Goal: Task Accomplishment & Management: Manage account settings

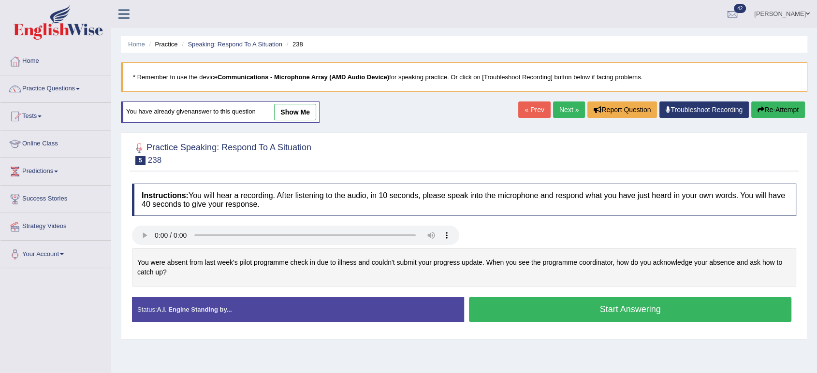
click at [795, 14] on link "Bhagwant singh" at bounding box center [782, 12] width 70 height 25
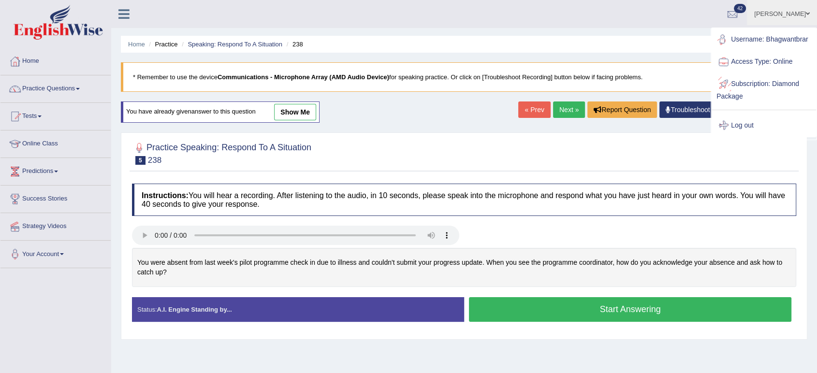
click at [736, 126] on link "Log out" at bounding box center [764, 126] width 104 height 22
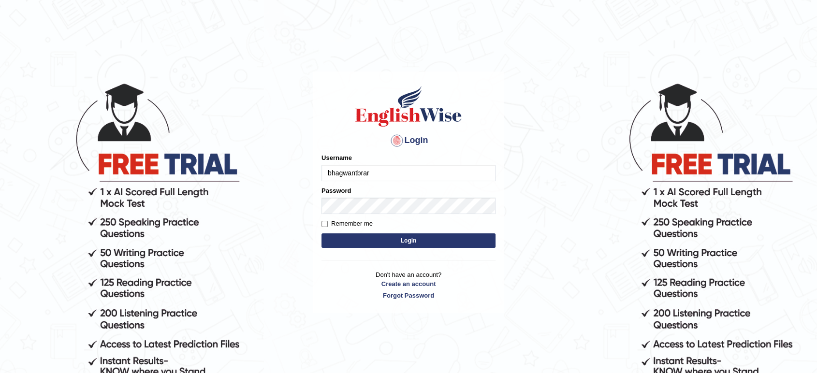
drag, startPoint x: 755, startPoint y: 0, endPoint x: 588, endPoint y: 59, distance: 177.0
click at [593, 54] on body "Login Please fix the following errors: Username bhagwantbrar Password Remember …" at bounding box center [408, 227] width 817 height 373
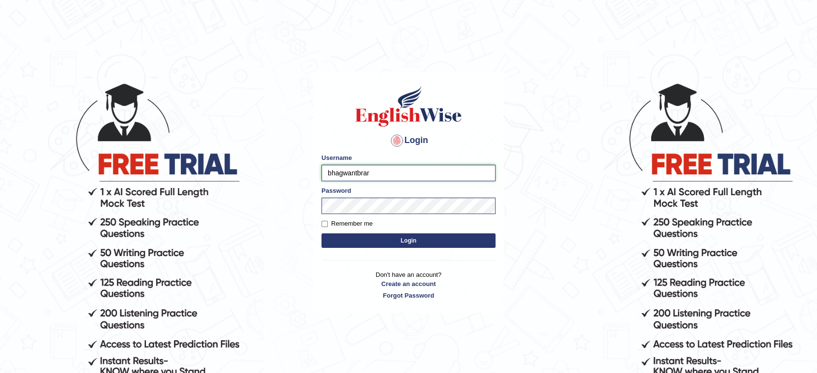
click at [454, 168] on input "bhagwantbrar" at bounding box center [409, 173] width 174 height 16
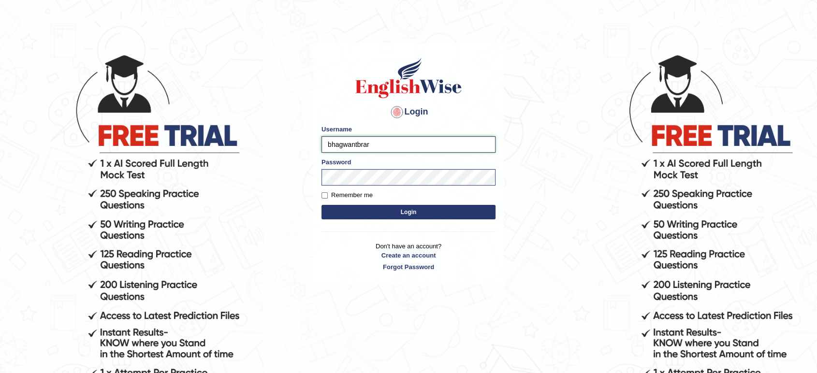
scroll to position [54, 0]
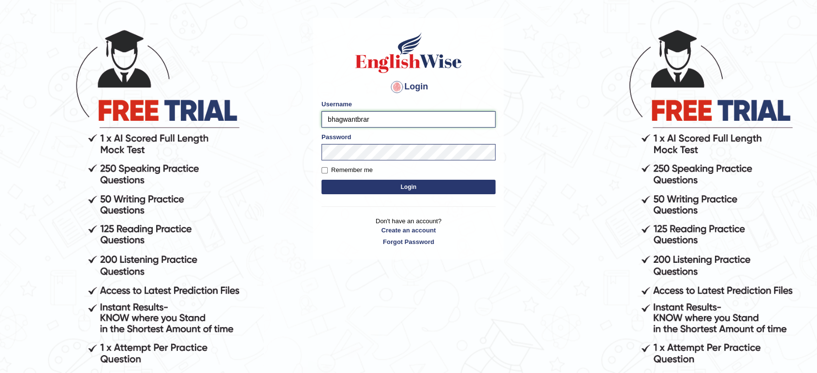
click at [473, 117] on input "bhagwantbrar" at bounding box center [409, 119] width 174 height 16
type input "zchowdhury"
click at [454, 187] on button "Login" at bounding box center [409, 187] width 174 height 15
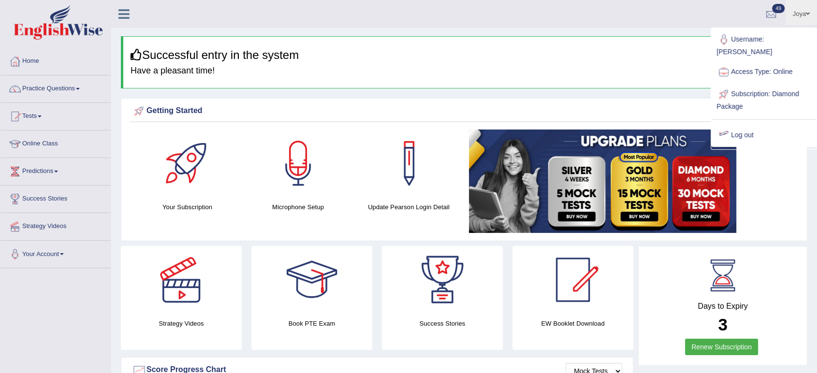
click at [750, 124] on link "Log out" at bounding box center [764, 135] width 104 height 22
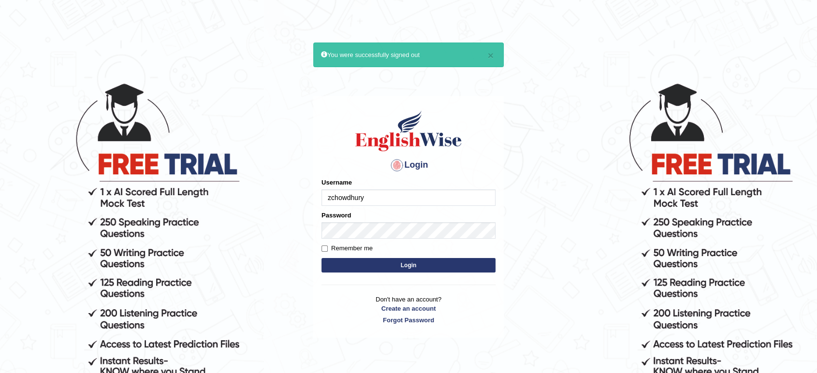
drag, startPoint x: 443, startPoint y: 197, endPoint x: 474, endPoint y: 169, distance: 42.1
click at [444, 197] on input "zchowdhury" at bounding box center [409, 198] width 174 height 16
type input "gurvinder_newzealand"
click at [446, 263] on button "Login" at bounding box center [409, 265] width 174 height 15
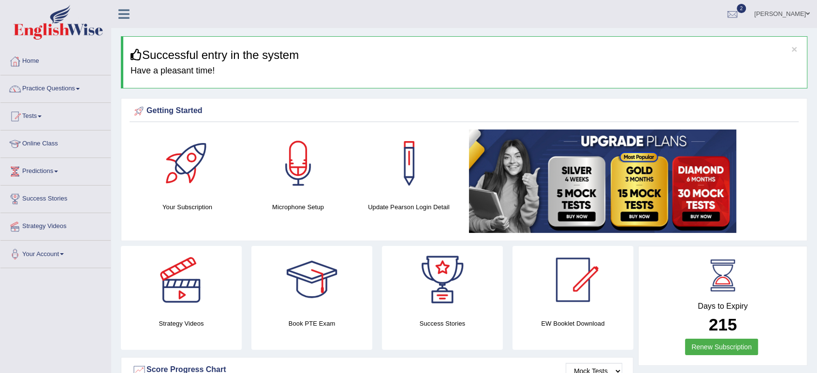
click at [802, 14] on link "Gurvinder" at bounding box center [782, 12] width 70 height 25
click at [0, 0] on link "Access Type: Online" at bounding box center [0, 0] width 0 height 0
click at [807, 12] on span at bounding box center [808, 14] width 4 height 6
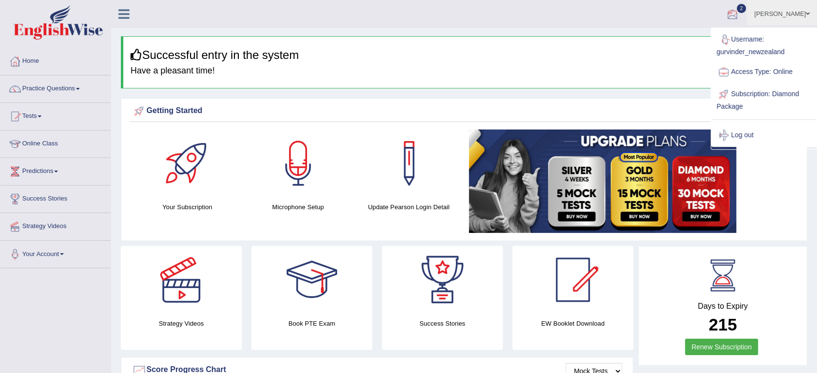
click at [676, 19] on ul "Gurvinder Toggle navigation Username: gurvinder_newzealand Access Type: Online …" at bounding box center [570, 14] width 494 height 28
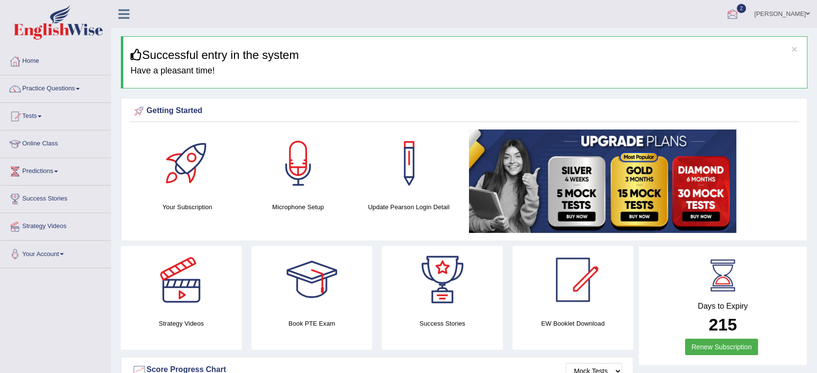
click at [795, 14] on link "[PERSON_NAME]" at bounding box center [782, 12] width 70 height 25
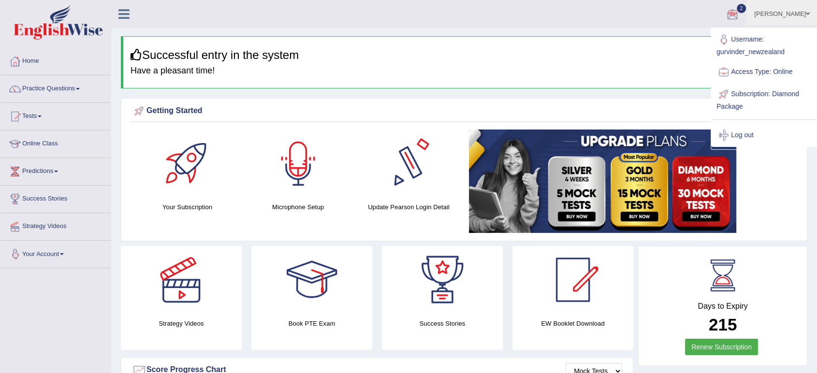
click at [61, 252] on link "Your Account" at bounding box center [55, 253] width 110 height 24
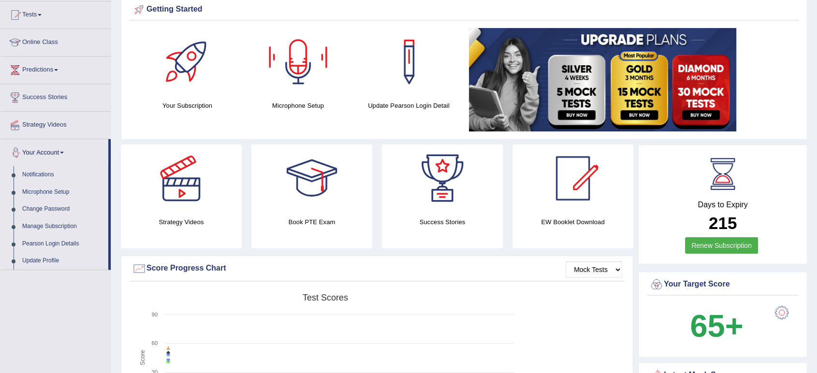
scroll to position [107, 0]
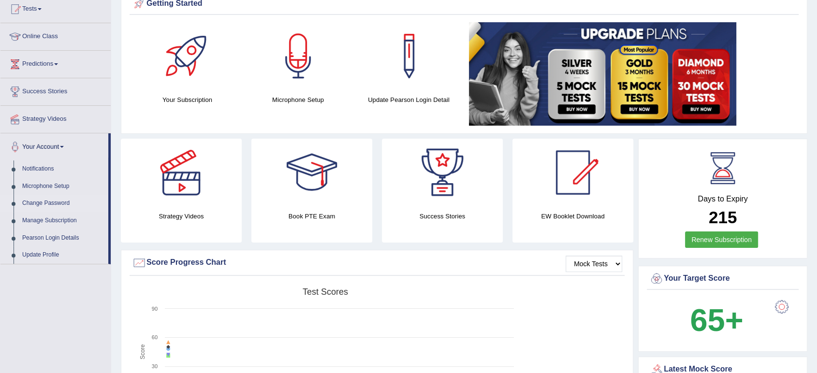
click at [54, 205] on link "Change Password" at bounding box center [63, 203] width 90 height 17
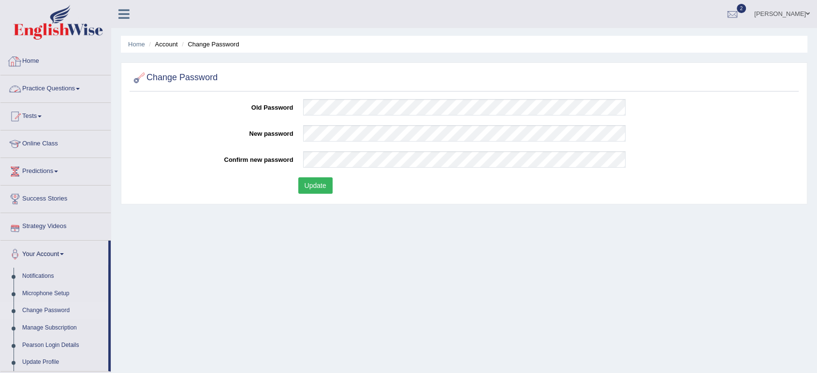
click at [15, 58] on div at bounding box center [15, 61] width 15 height 15
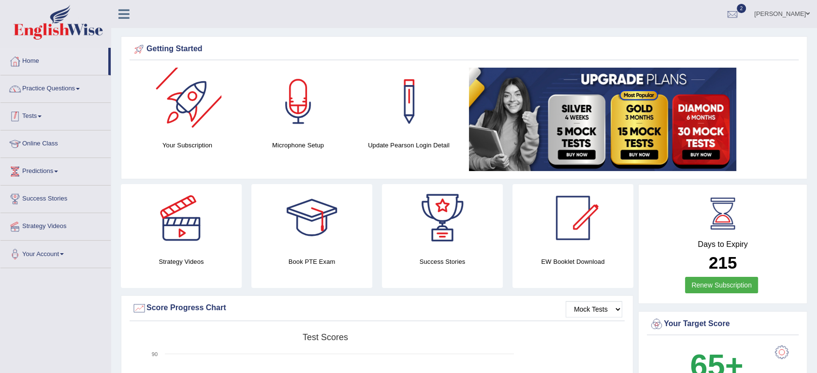
click at [76, 92] on link "Practice Questions" at bounding box center [55, 87] width 110 height 24
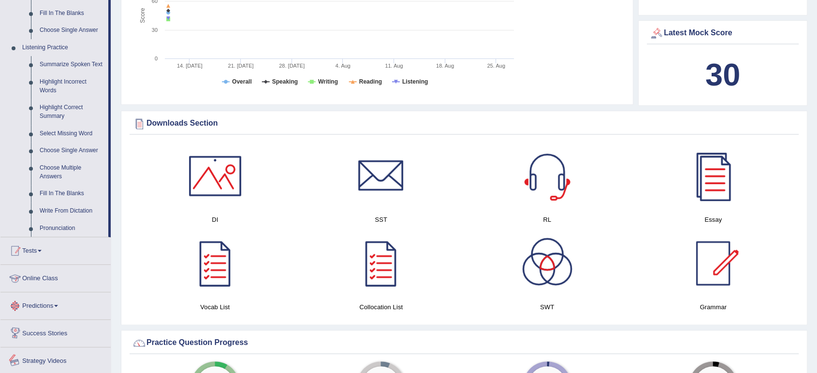
scroll to position [376, 0]
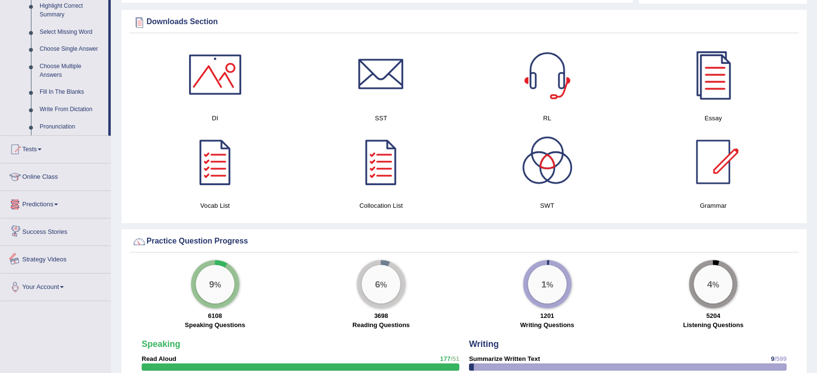
click at [49, 281] on link "Your Account" at bounding box center [55, 286] width 110 height 24
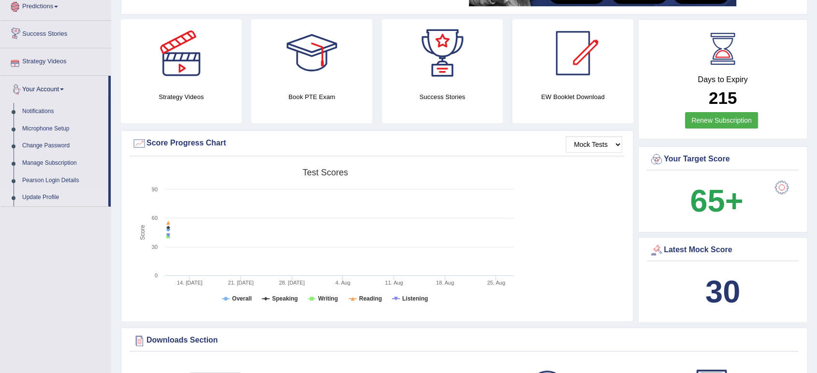
scroll to position [165, 0]
click at [50, 143] on link "Change Password" at bounding box center [63, 145] width 90 height 17
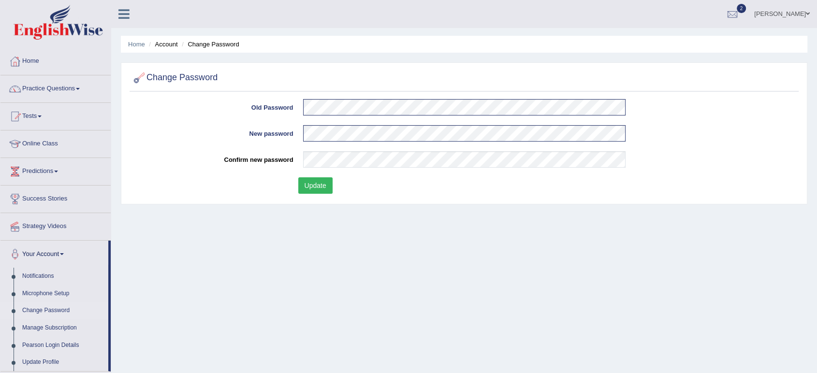
click at [315, 187] on button "Update" at bounding box center [315, 185] width 34 height 16
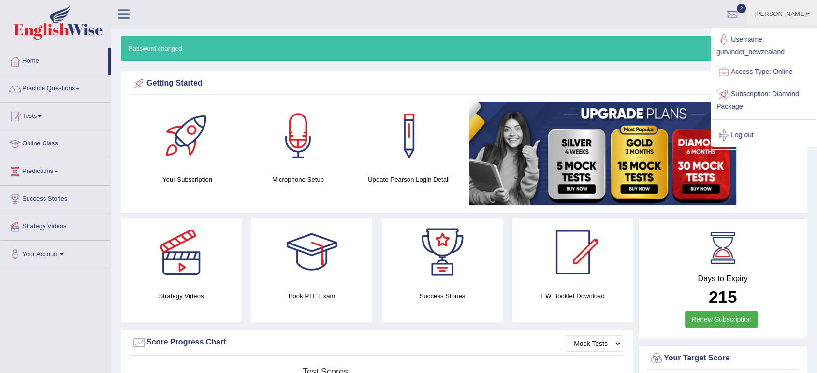
click at [741, 133] on link "Log out" at bounding box center [764, 135] width 104 height 22
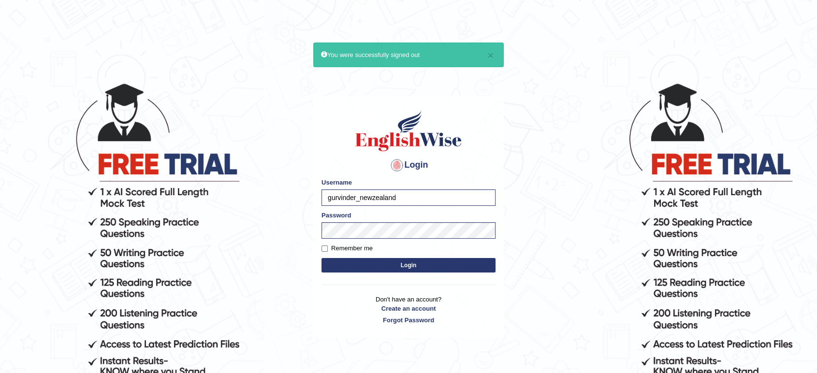
drag, startPoint x: 399, startPoint y: 194, endPoint x: 328, endPoint y: 191, distance: 71.7
click at [328, 191] on input "gurvinder_newzealand" at bounding box center [409, 198] width 174 height 16
click at [455, 194] on input "gurvinder_newzealand" at bounding box center [409, 198] width 174 height 16
type input "bhagwantbrar"
click at [485, 265] on button "Login" at bounding box center [409, 265] width 174 height 15
